Goal: Obtain resource: Obtain resource

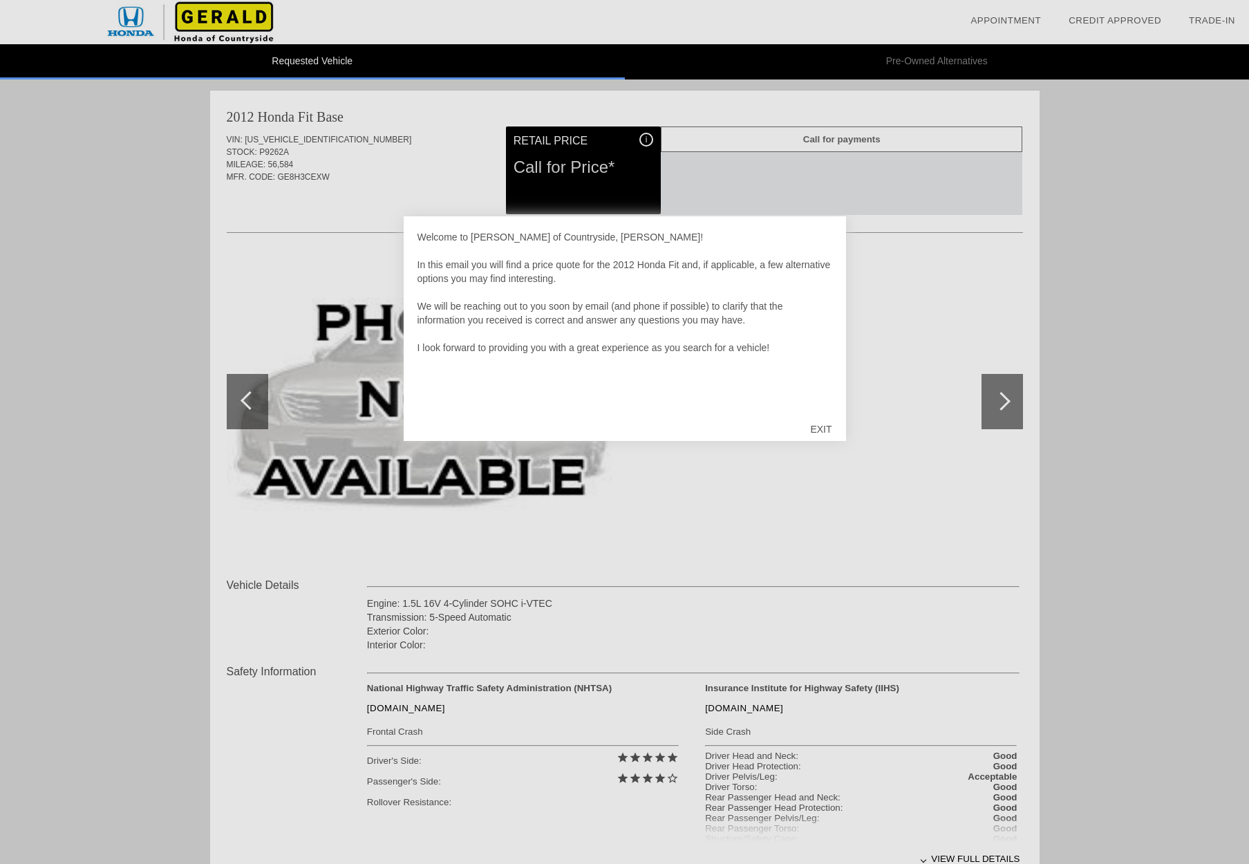
click at [820, 431] on div "EXIT" at bounding box center [820, 428] width 49 height 41
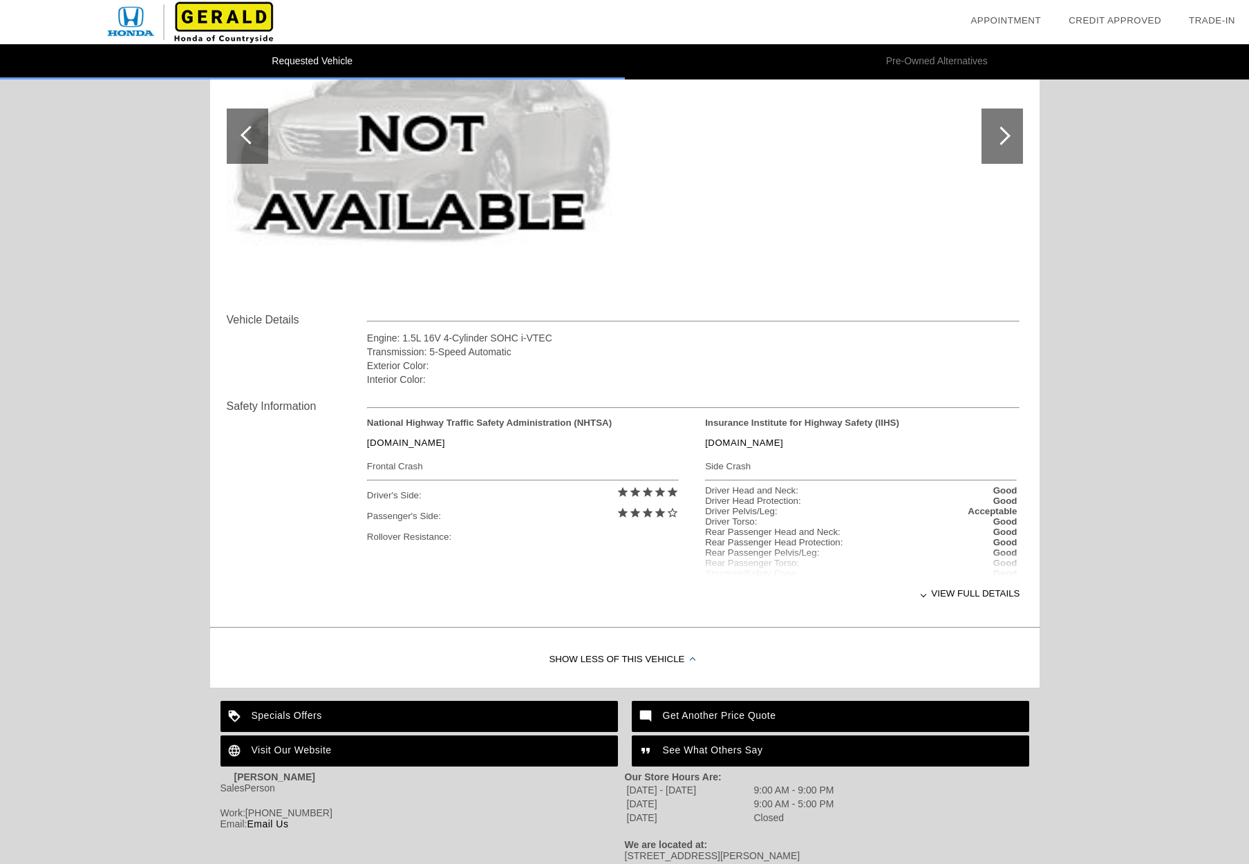
scroll to position [268, 0]
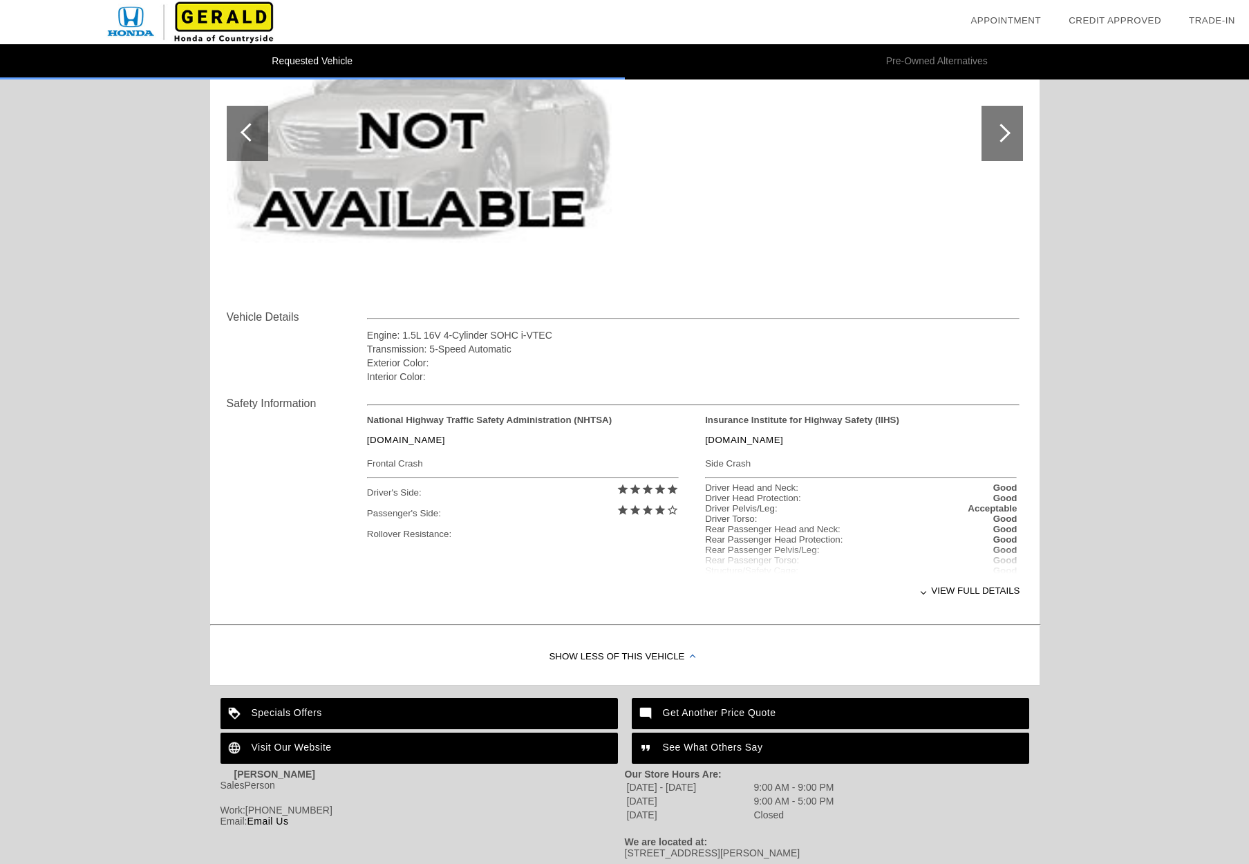
click at [971, 592] on div "View full details" at bounding box center [693, 591] width 653 height 34
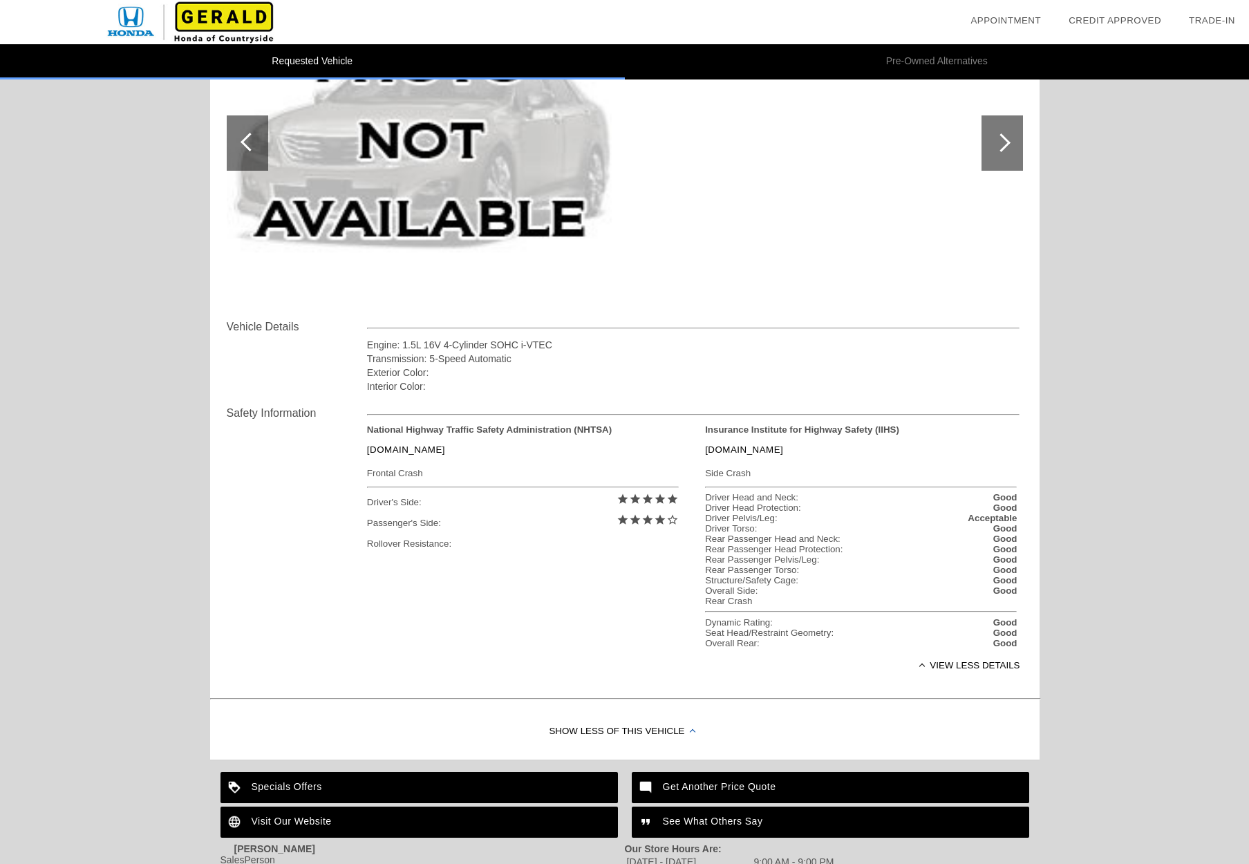
scroll to position [0, 0]
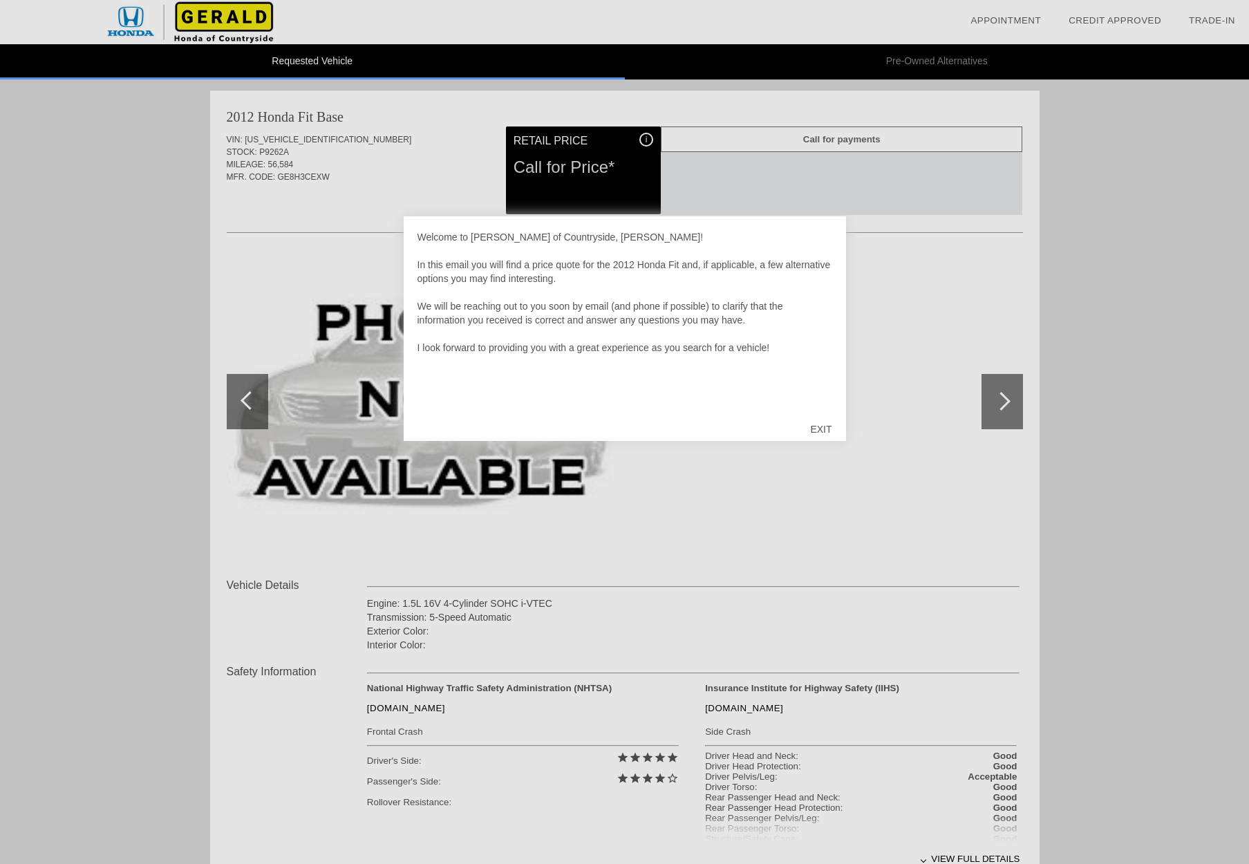
click at [818, 429] on div "EXIT" at bounding box center [820, 428] width 49 height 41
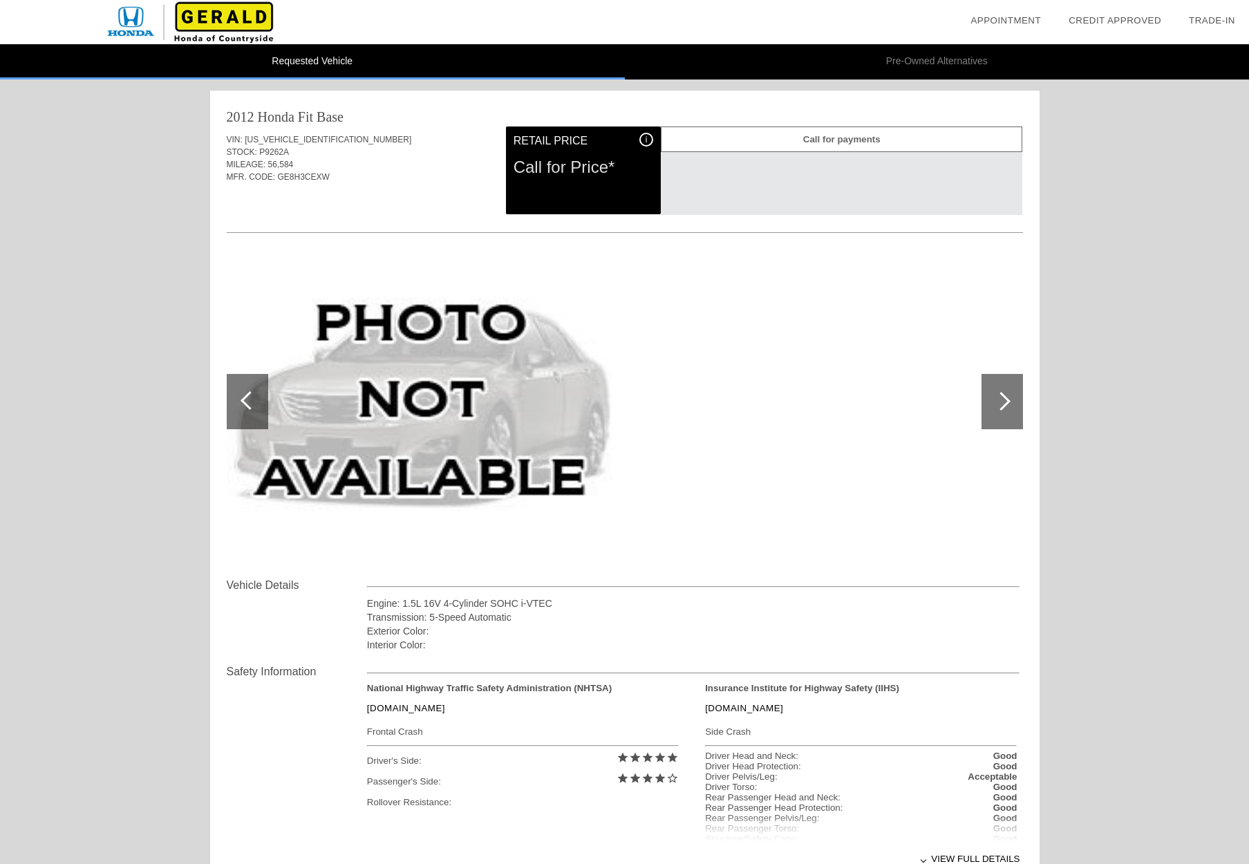
drag, startPoint x: 359, startPoint y: 142, endPoint x: 247, endPoint y: 141, distance: 112.0
click at [247, 141] on div "VIN: [US_VEHICLE_IDENTIFICATION_NUMBER]" at bounding box center [625, 139] width 796 height 12
copy div "[US_VEHICLE_IDENTIFICATION_NUMBER]"
